Goal: Transaction & Acquisition: Purchase product/service

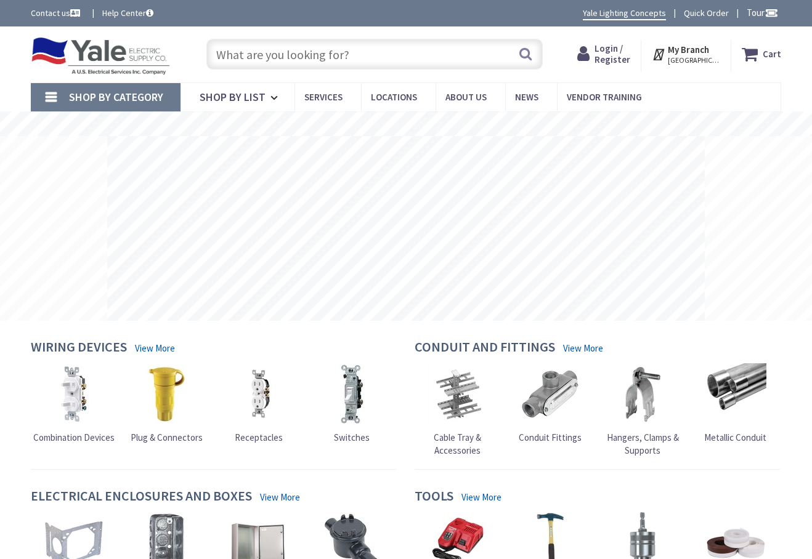
click at [315, 54] on input "text" at bounding box center [374, 54] width 337 height 31
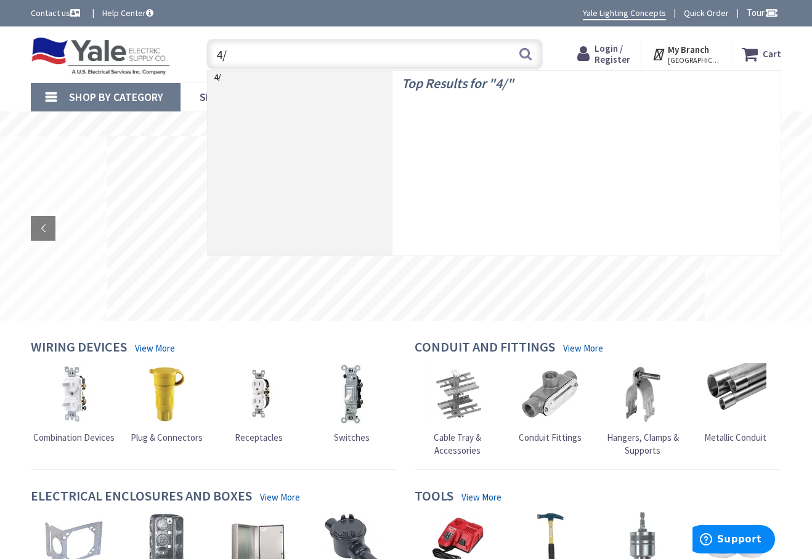
type input "4/3"
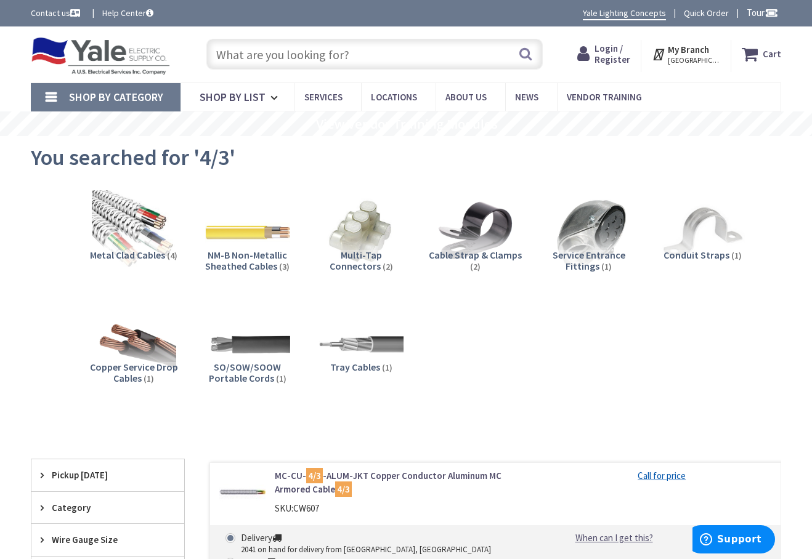
click at [330, 59] on input "text" at bounding box center [374, 54] width 337 height 31
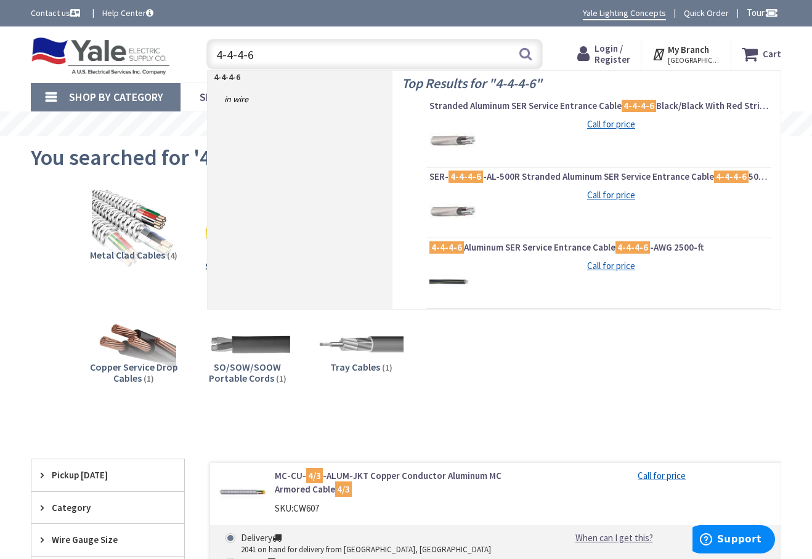
scroll to position [62, 0]
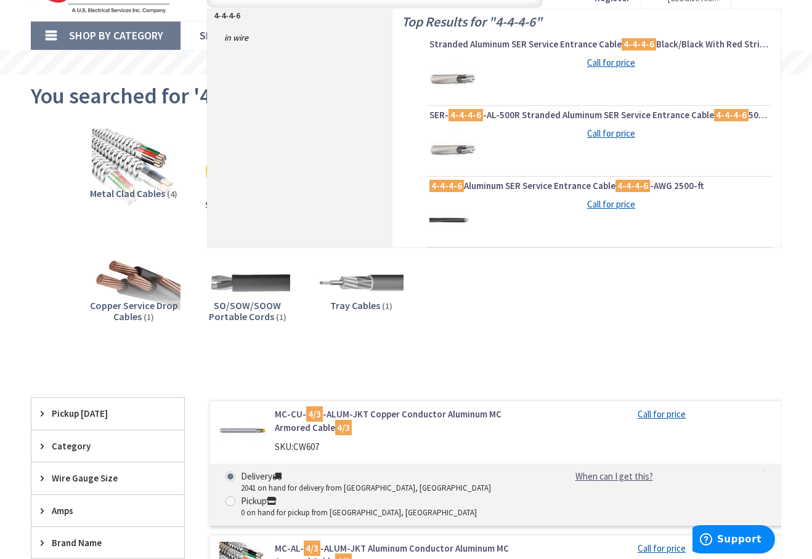
type input "4-4-4-6"
click at [134, 284] on img at bounding box center [133, 283] width 93 height 93
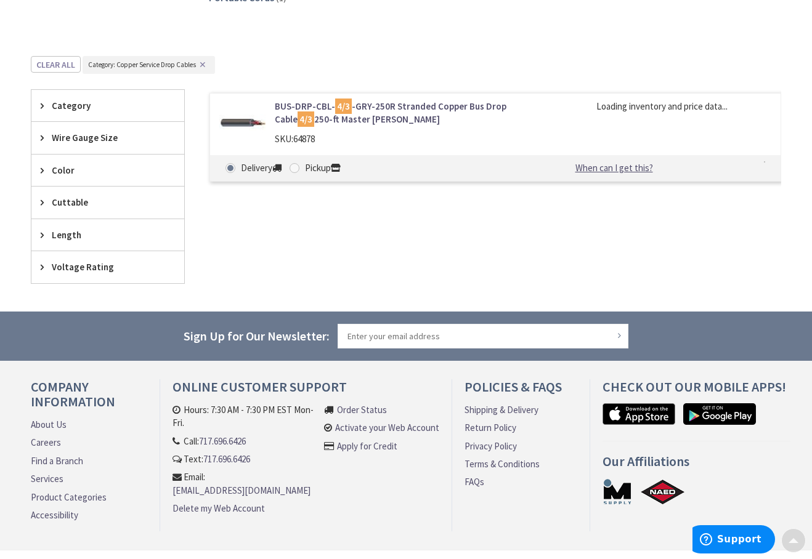
scroll to position [421, 0]
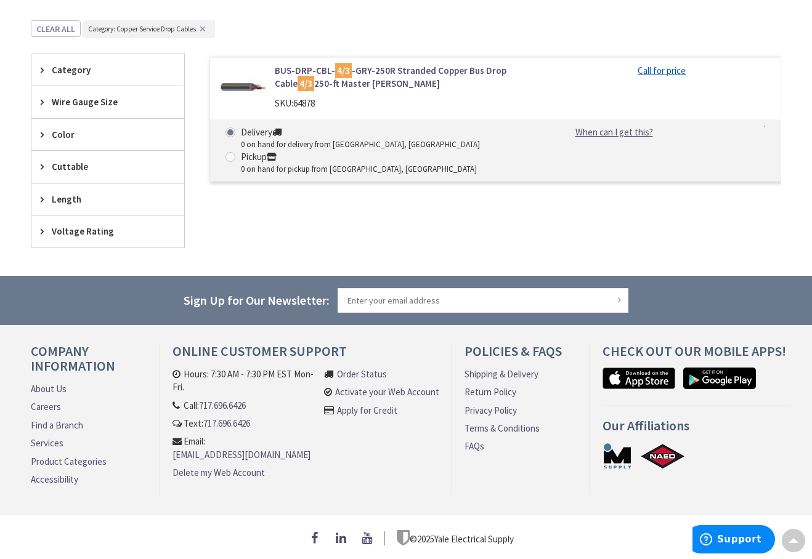
click at [413, 64] on link "BUS-DRP-CBL- 4/3 -GRY-250R Stranded Copper Bus Drop Cable 4/3 250-ft Master Ree…" at bounding box center [404, 77] width 259 height 26
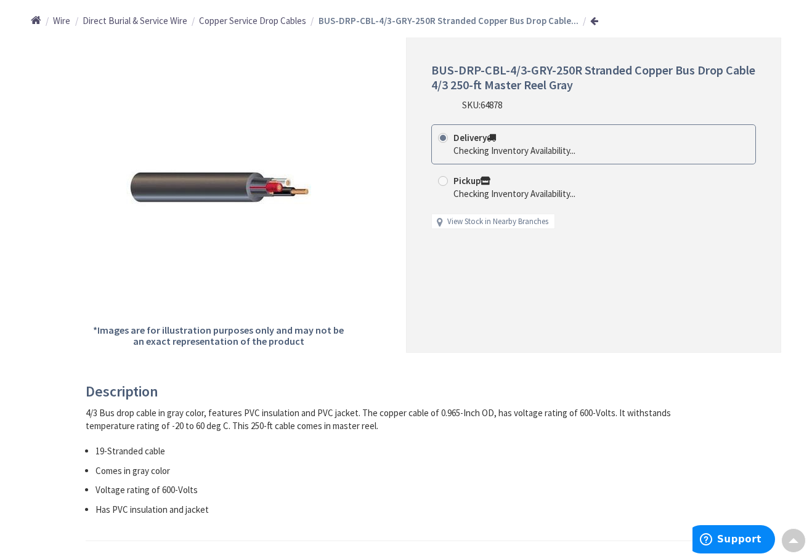
scroll to position [185, 0]
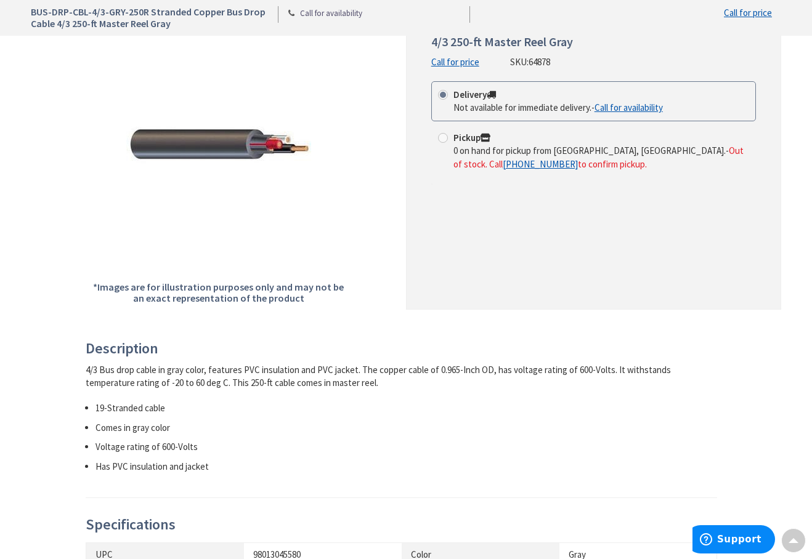
drag, startPoint x: 366, startPoint y: 368, endPoint x: 321, endPoint y: 387, distance: 48.6
click at [321, 387] on div "4/3 Bus drop cable in gray color, features PVC insulation and PVC jacket. The c…" at bounding box center [401, 376] width 631 height 26
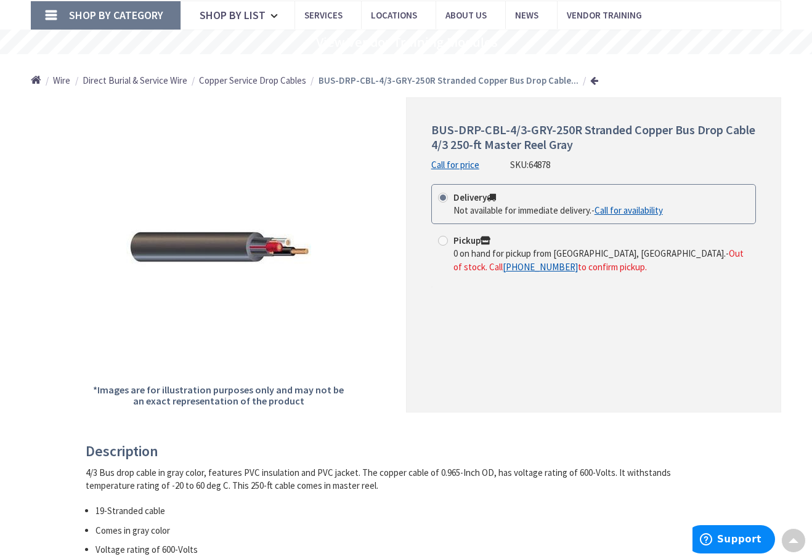
scroll to position [0, 0]
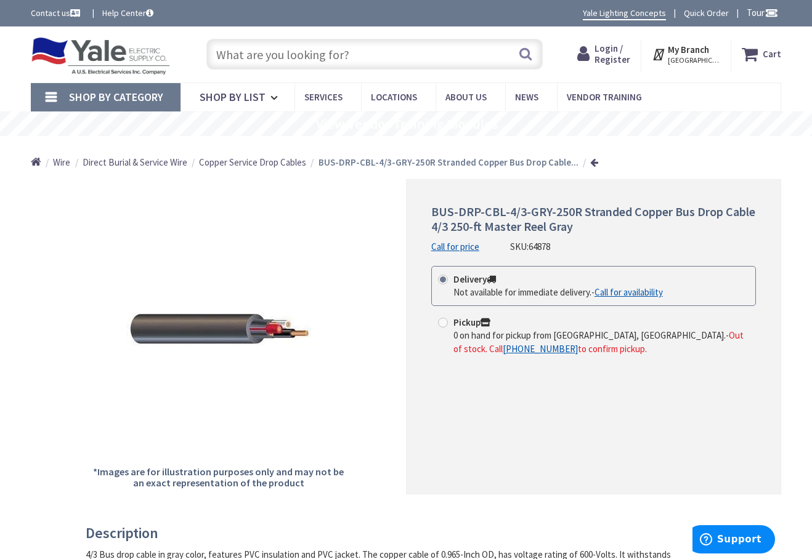
click at [380, 50] on input "text" at bounding box center [374, 54] width 337 height 31
type input "ser"
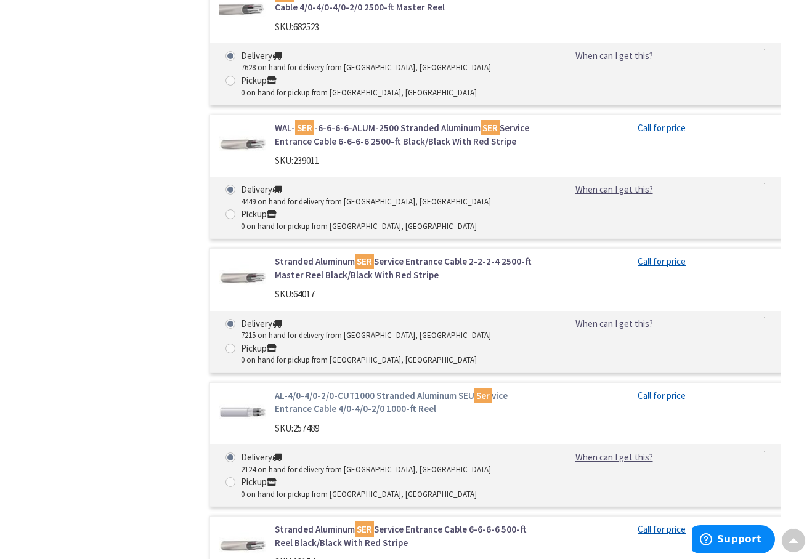
scroll to position [5605, 0]
